Goal: Navigation & Orientation: Go to known website

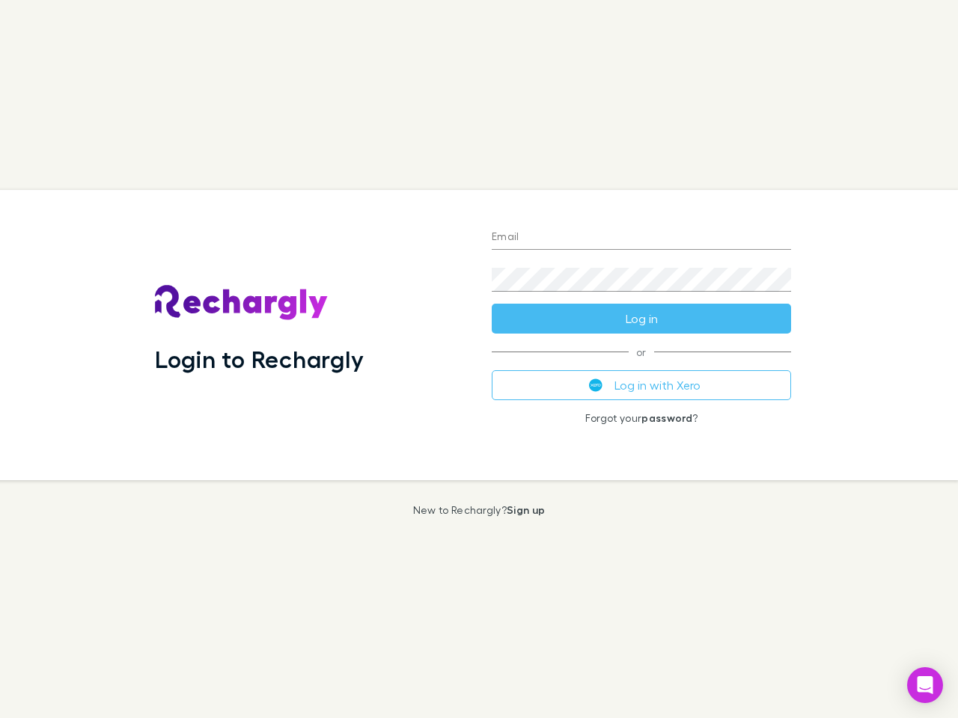
click at [479, 359] on div "Login to Rechargly" at bounding box center [311, 335] width 337 height 290
click at [641, 238] on input "Email" at bounding box center [641, 238] width 299 height 24
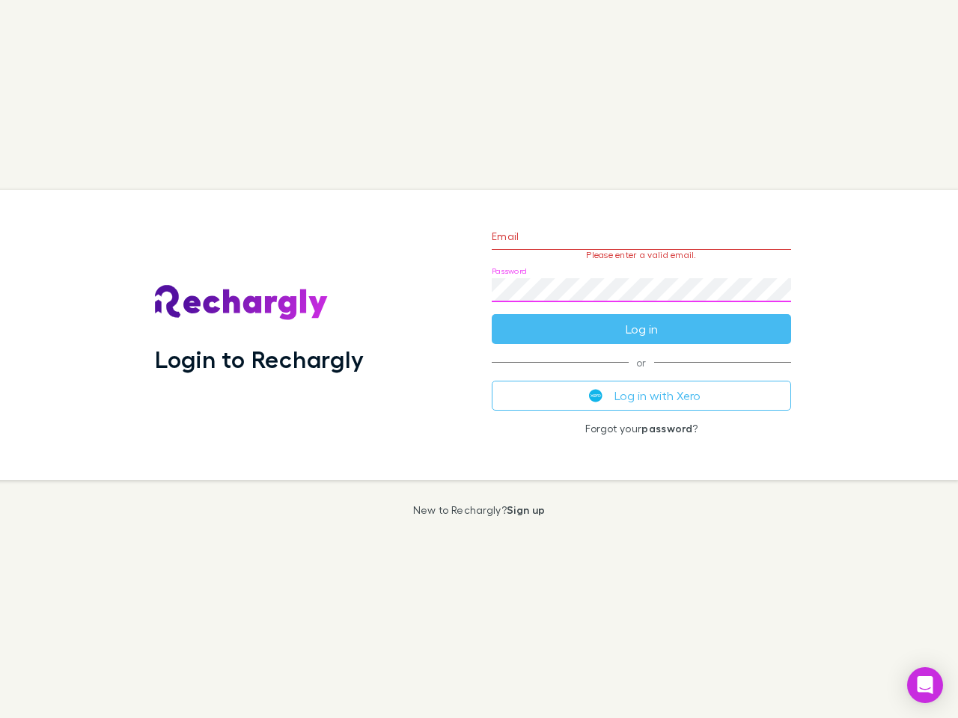
click at [641, 319] on form "Email Please enter a valid email. Password Log in" at bounding box center [641, 279] width 299 height 130
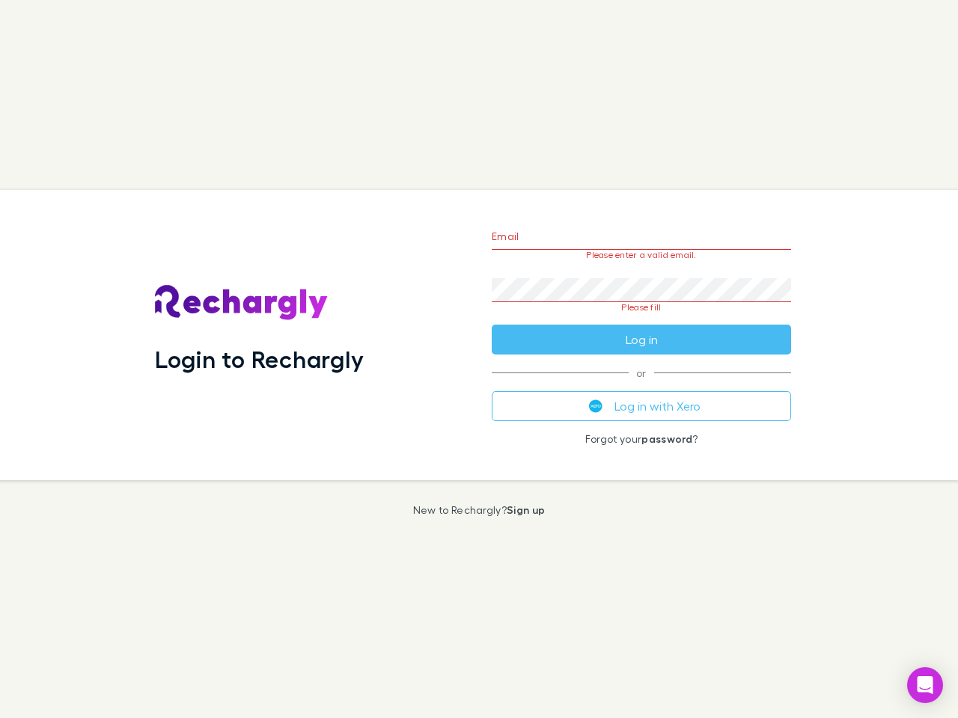
click at [641, 385] on div "Email Please enter a valid email. Password Please fill Log in or Log in with Xe…" at bounding box center [641, 335] width 323 height 290
click at [925, 685] on icon "Open Intercom Messenger" at bounding box center [925, 685] width 16 height 18
